Goal: Browse casually

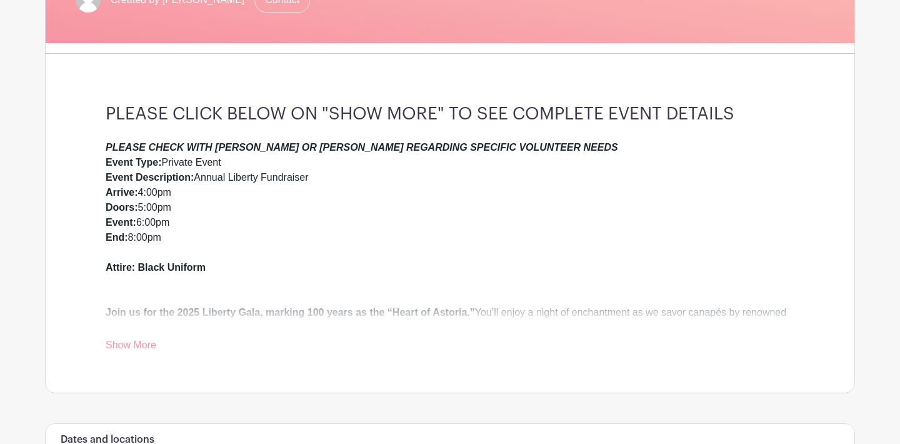
scroll to position [276, 0]
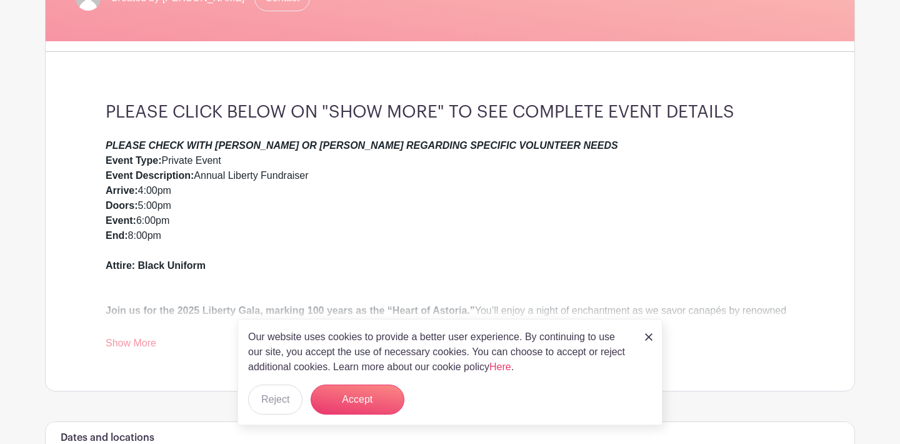
click at [649, 333] on link at bounding box center [649, 336] width 8 height 15
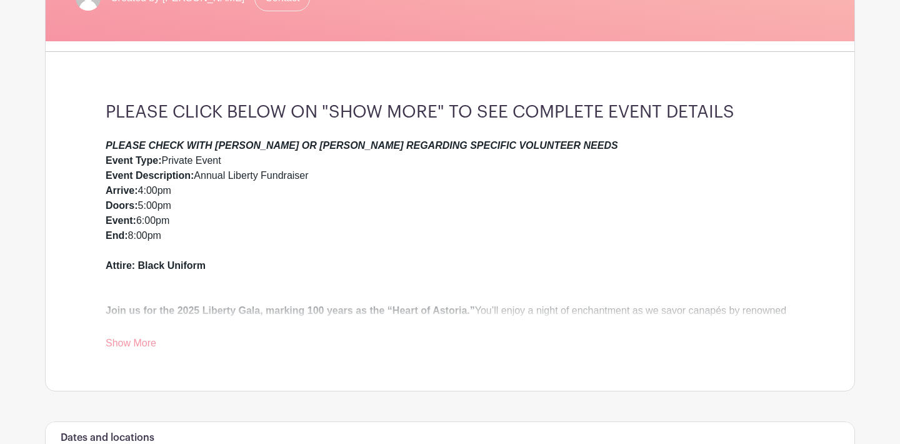
click at [147, 340] on link "Show More" at bounding box center [131, 346] width 51 height 16
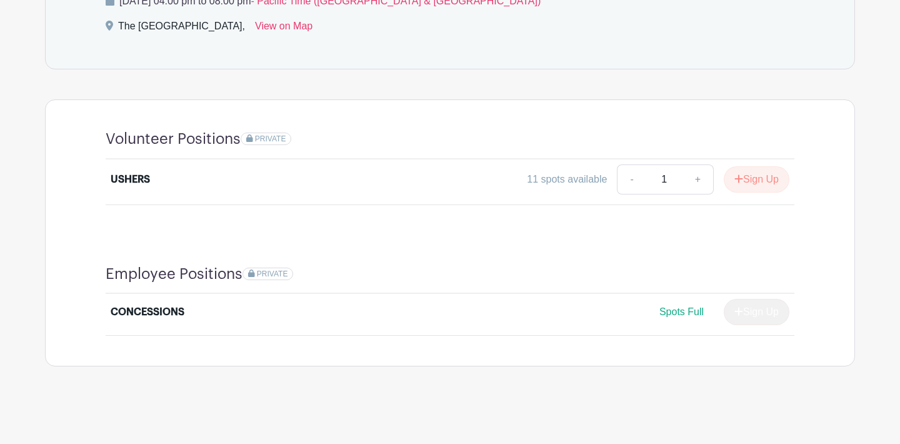
scroll to position [804, 0]
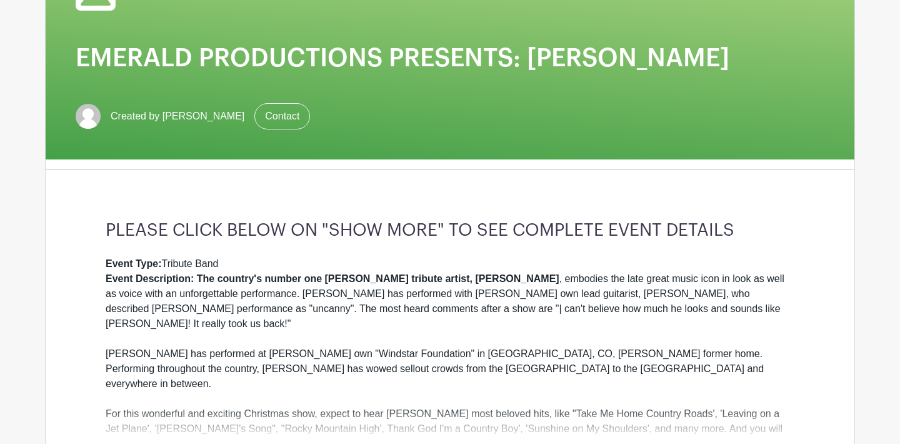
scroll to position [163, 0]
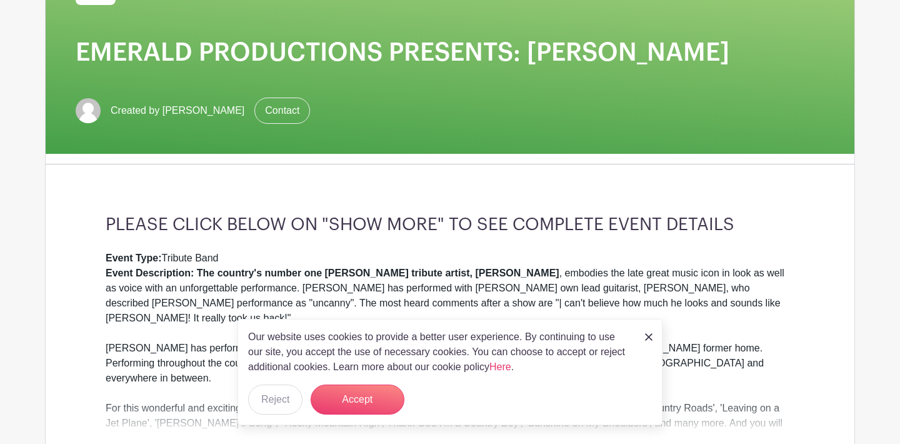
click at [647, 335] on img at bounding box center [649, 337] width 8 height 8
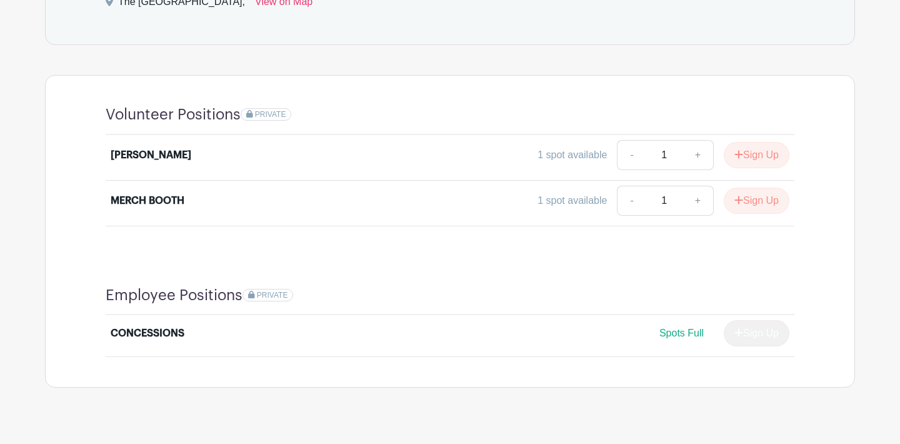
scroll to position [794, 0]
